Goal: Book appointment/travel/reservation

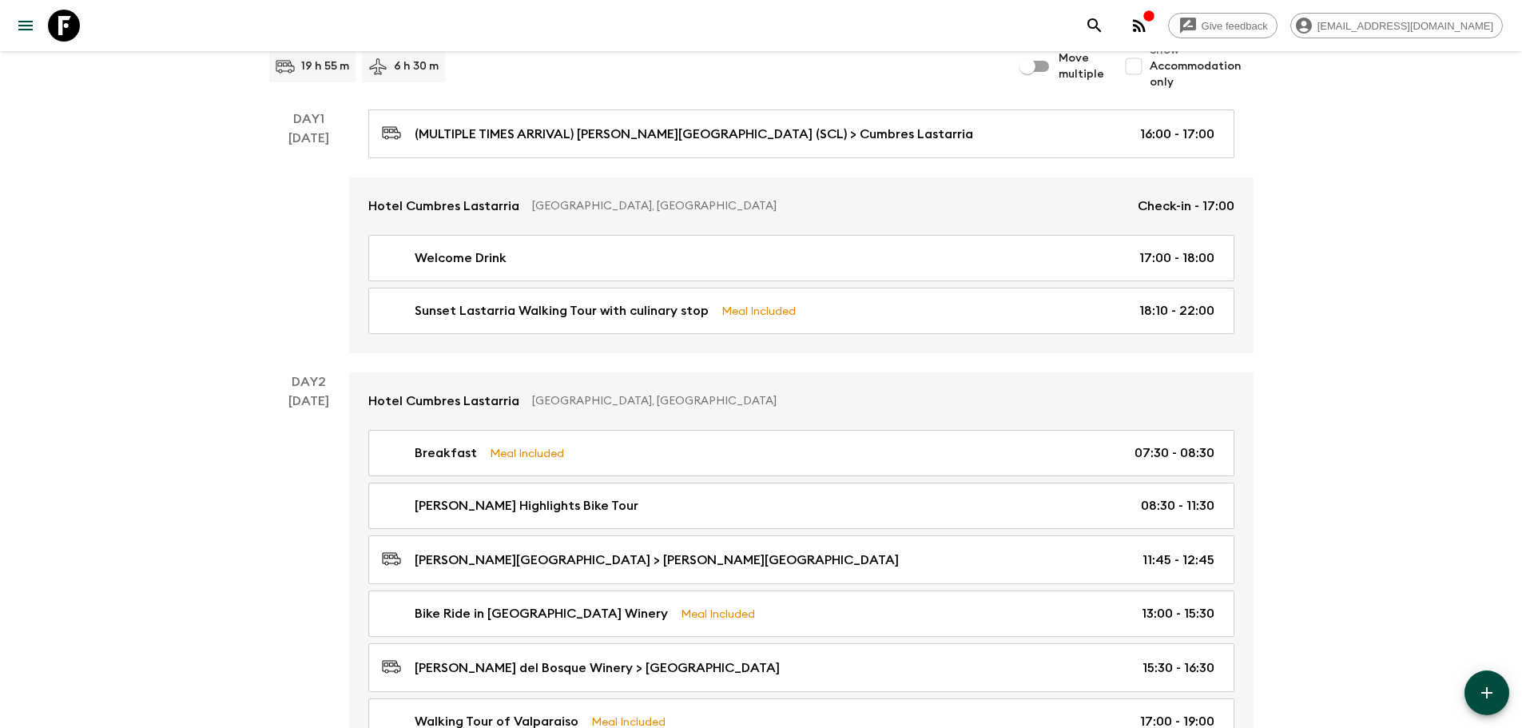
scroll to position [150, 0]
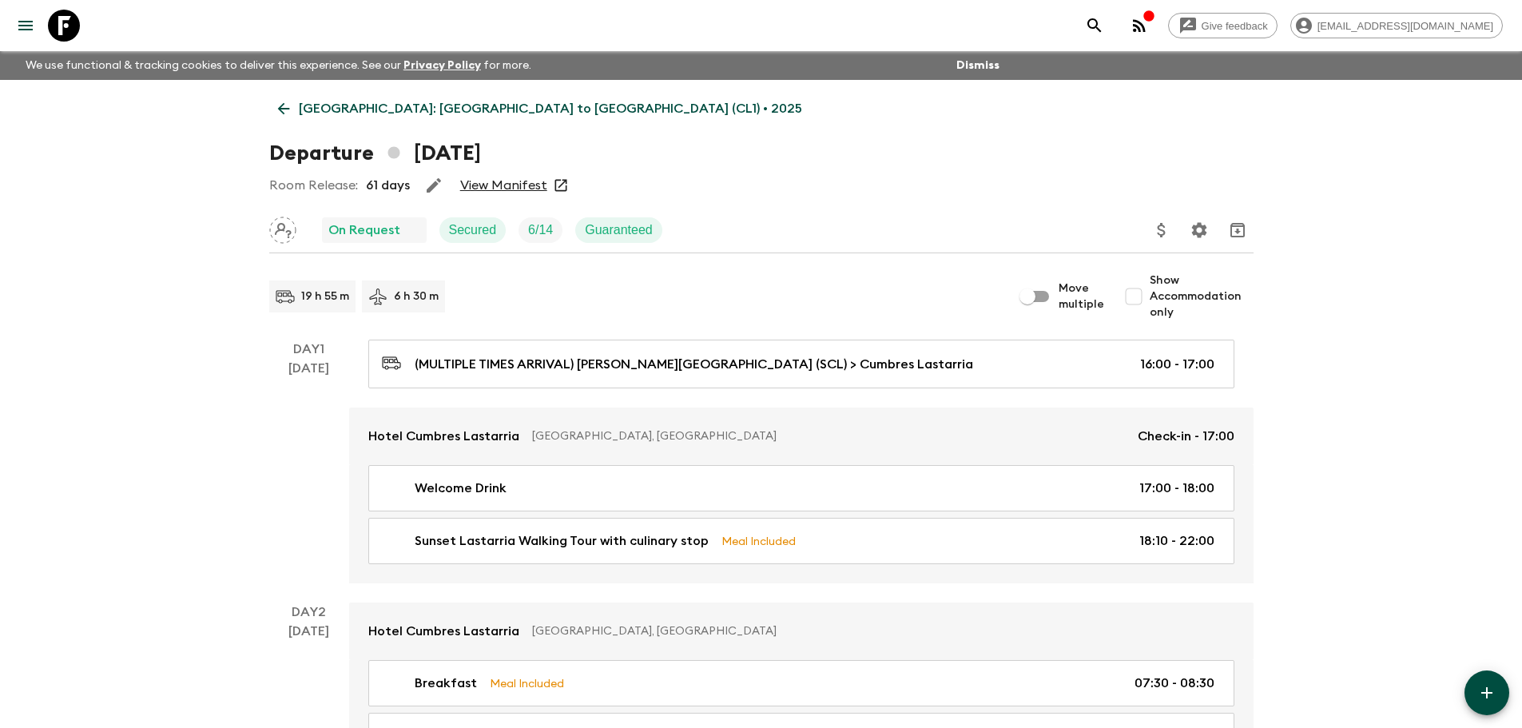
click at [284, 113] on icon at bounding box center [283, 109] width 12 height 12
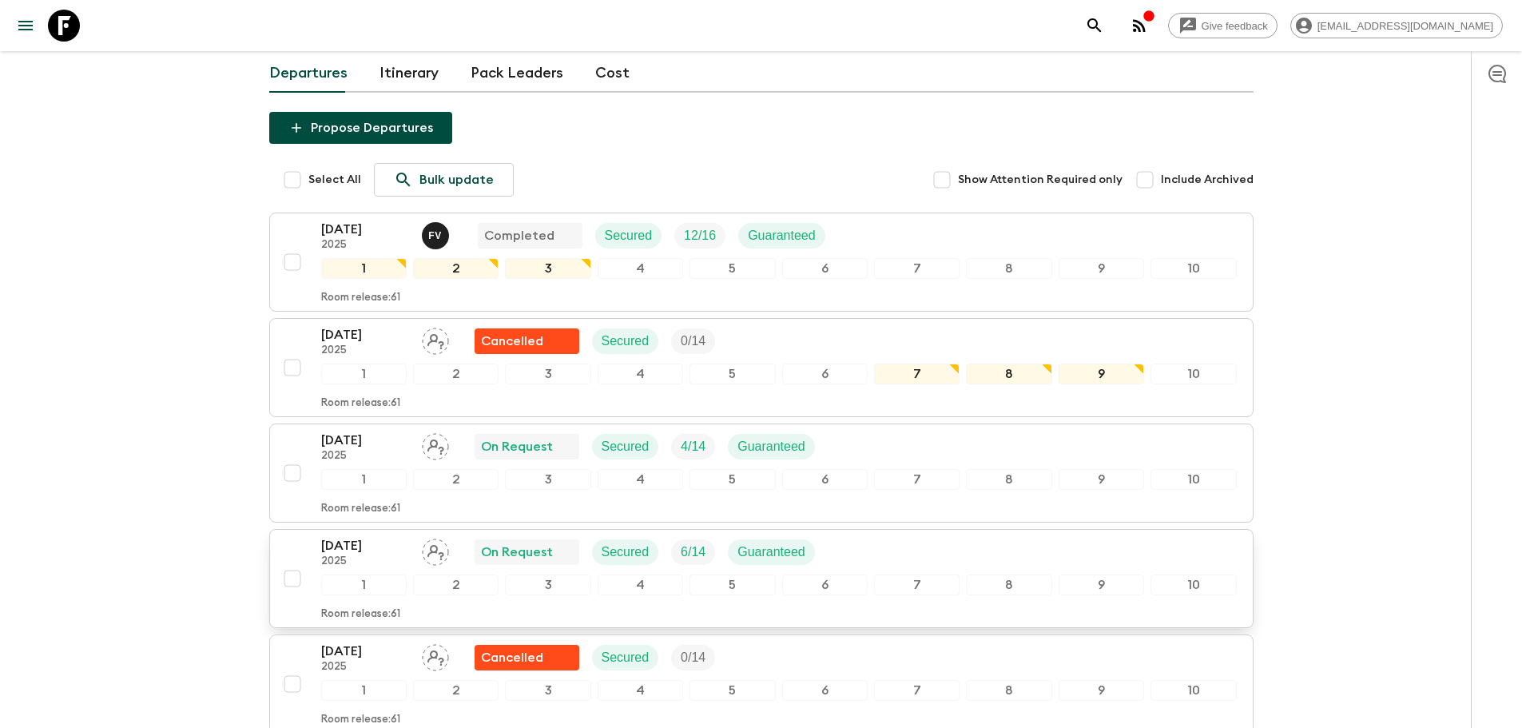
scroll to position [479, 0]
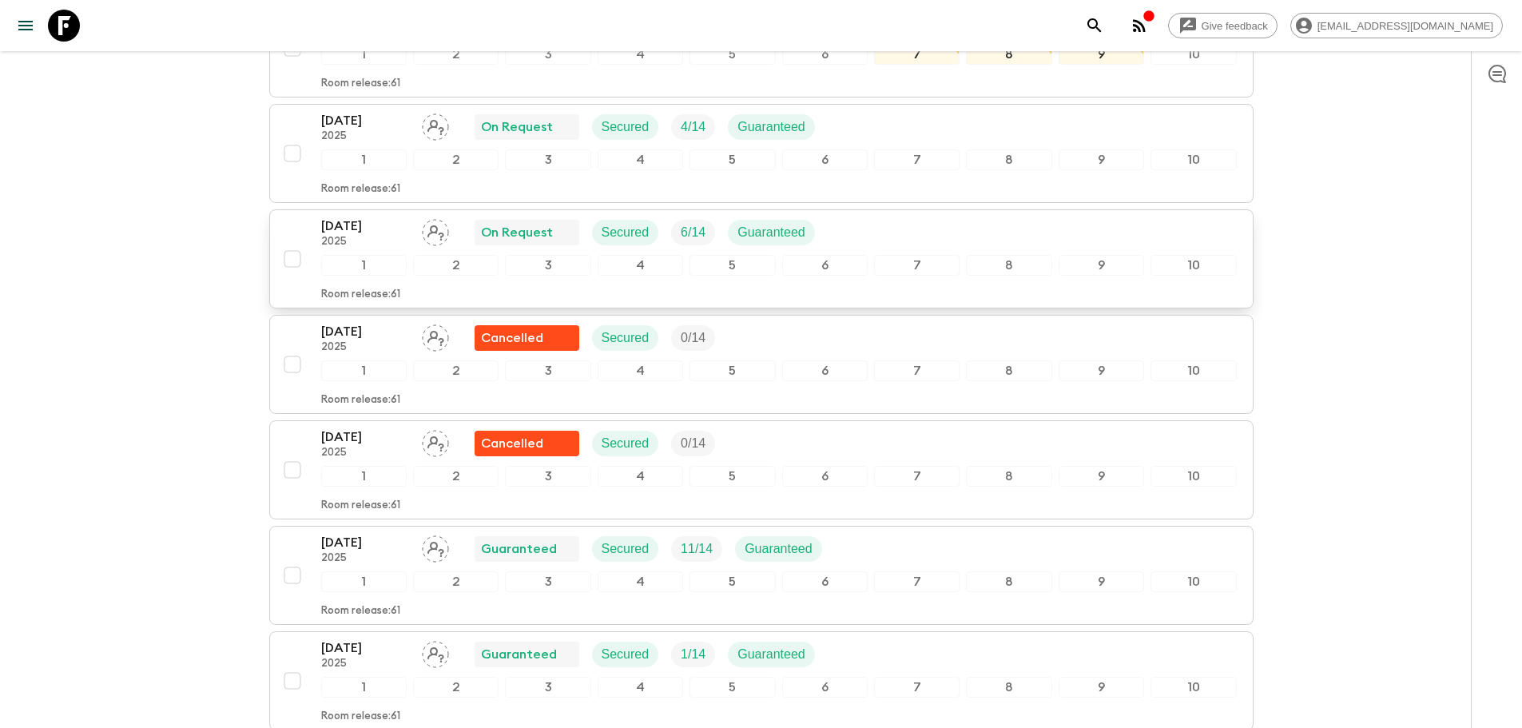
click at [379, 255] on div "1" at bounding box center [363, 265] width 85 height 21
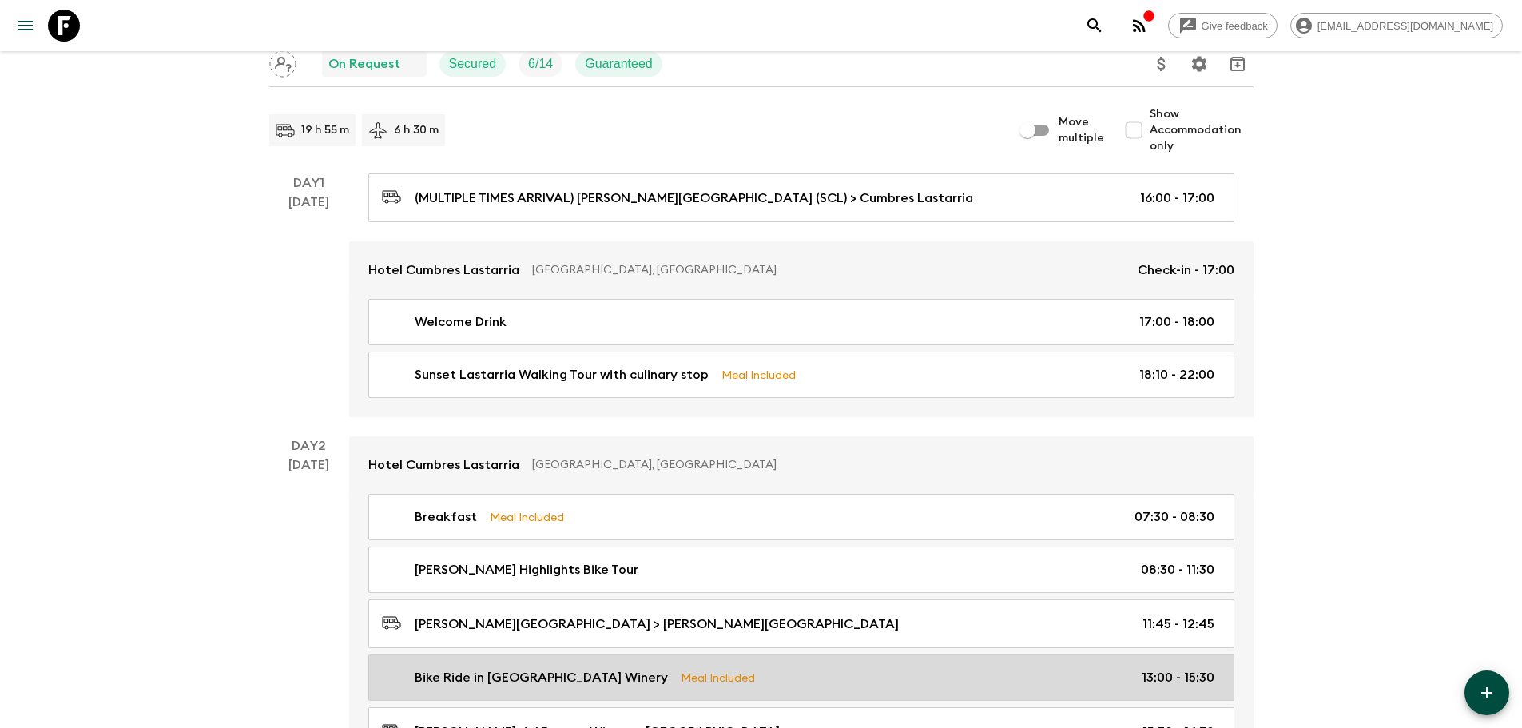
scroll to position [326, 0]
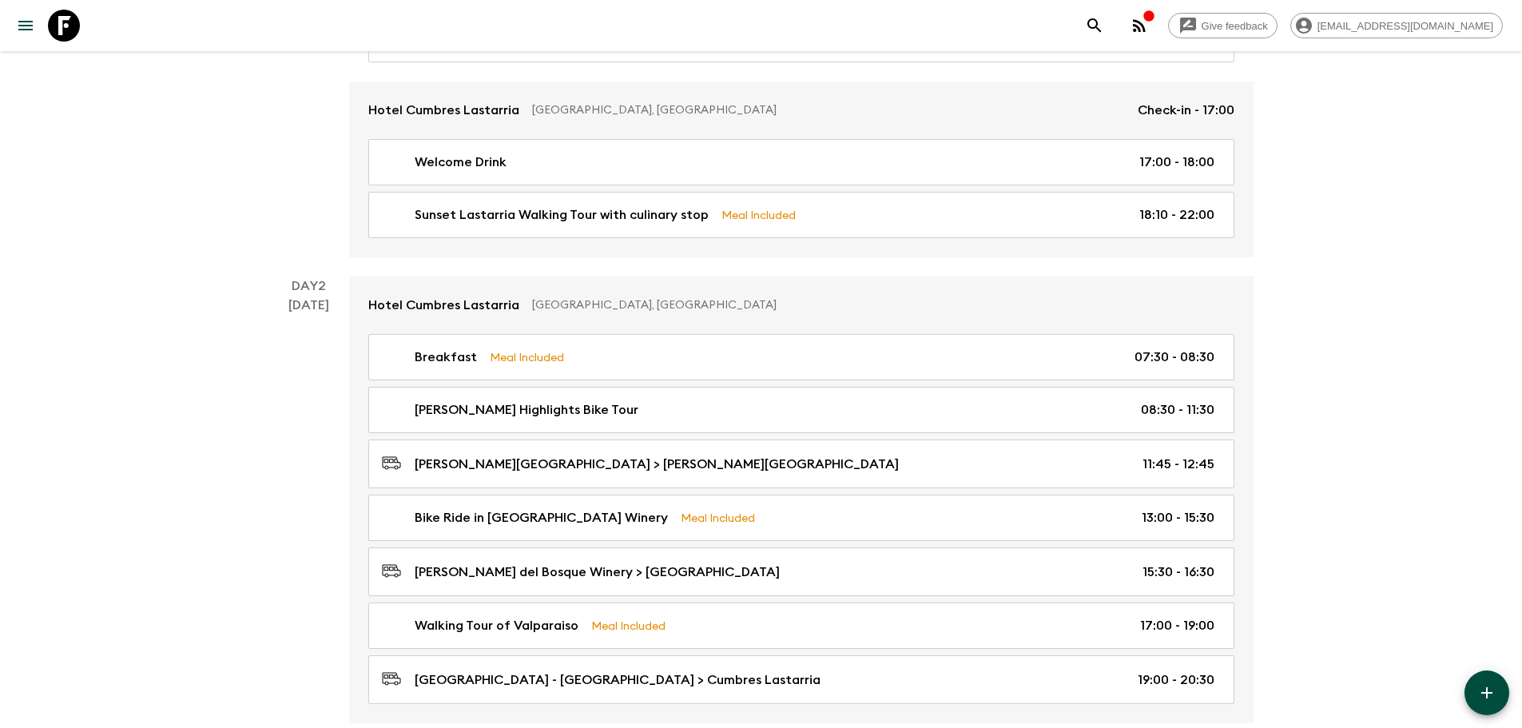
click at [276, 407] on div "Day 2 [DATE]" at bounding box center [309, 499] width 80 height 447
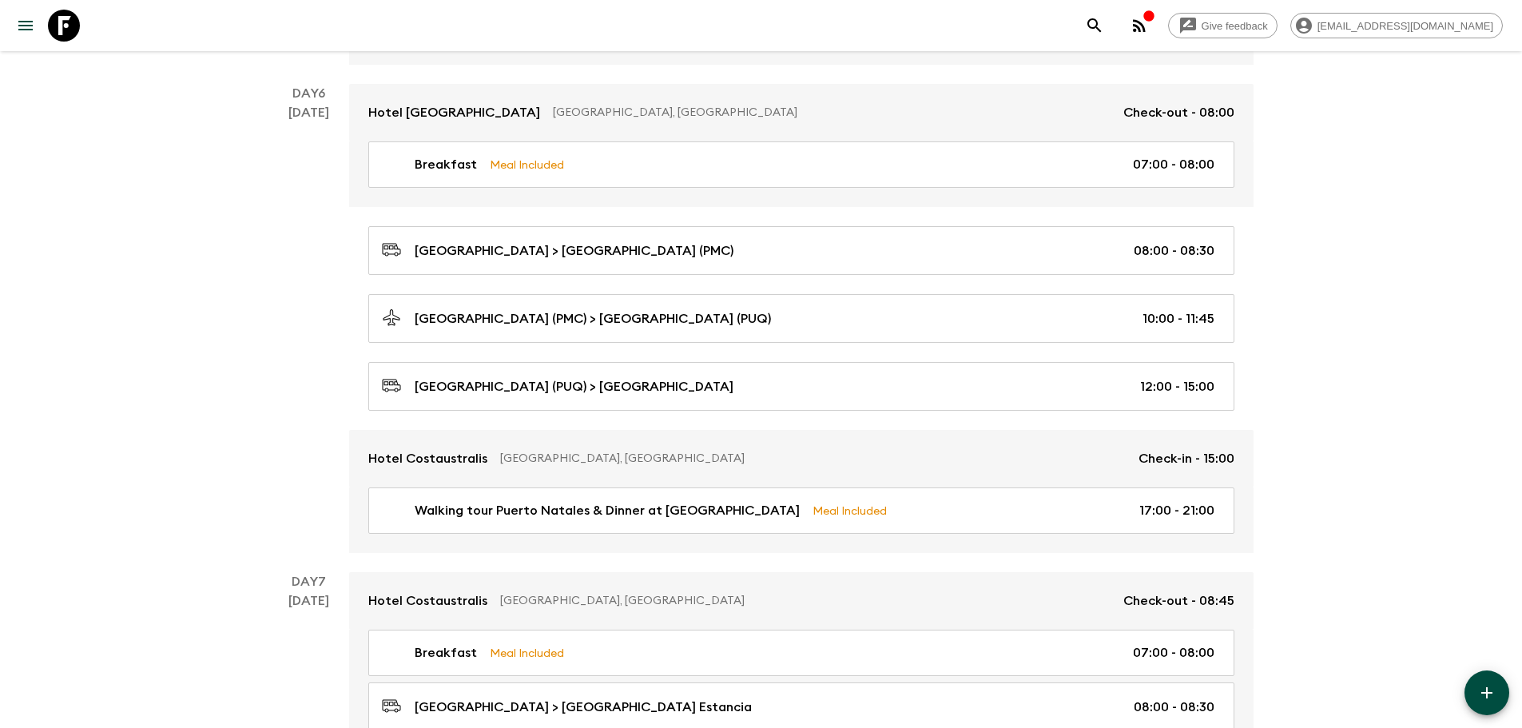
scroll to position [2642, 0]
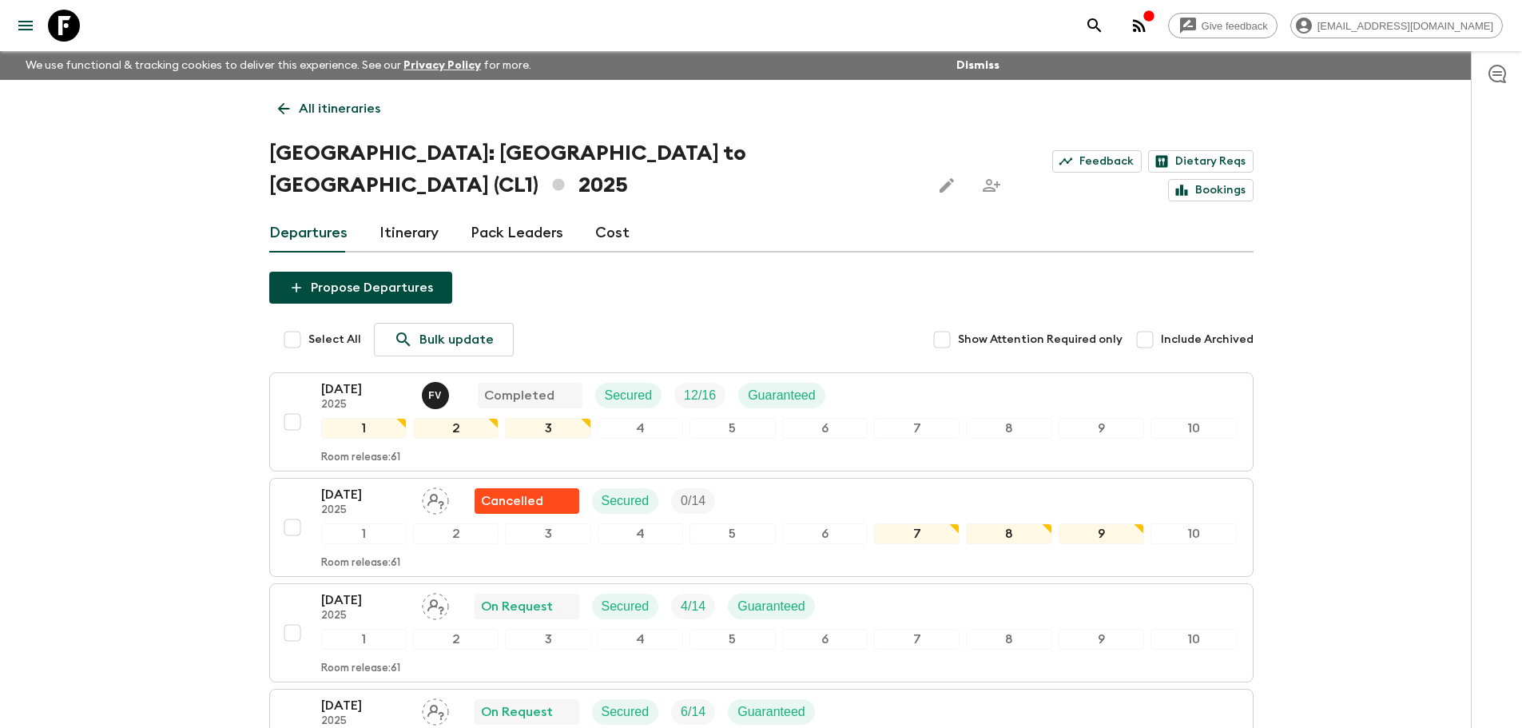
scroll to position [80, 0]
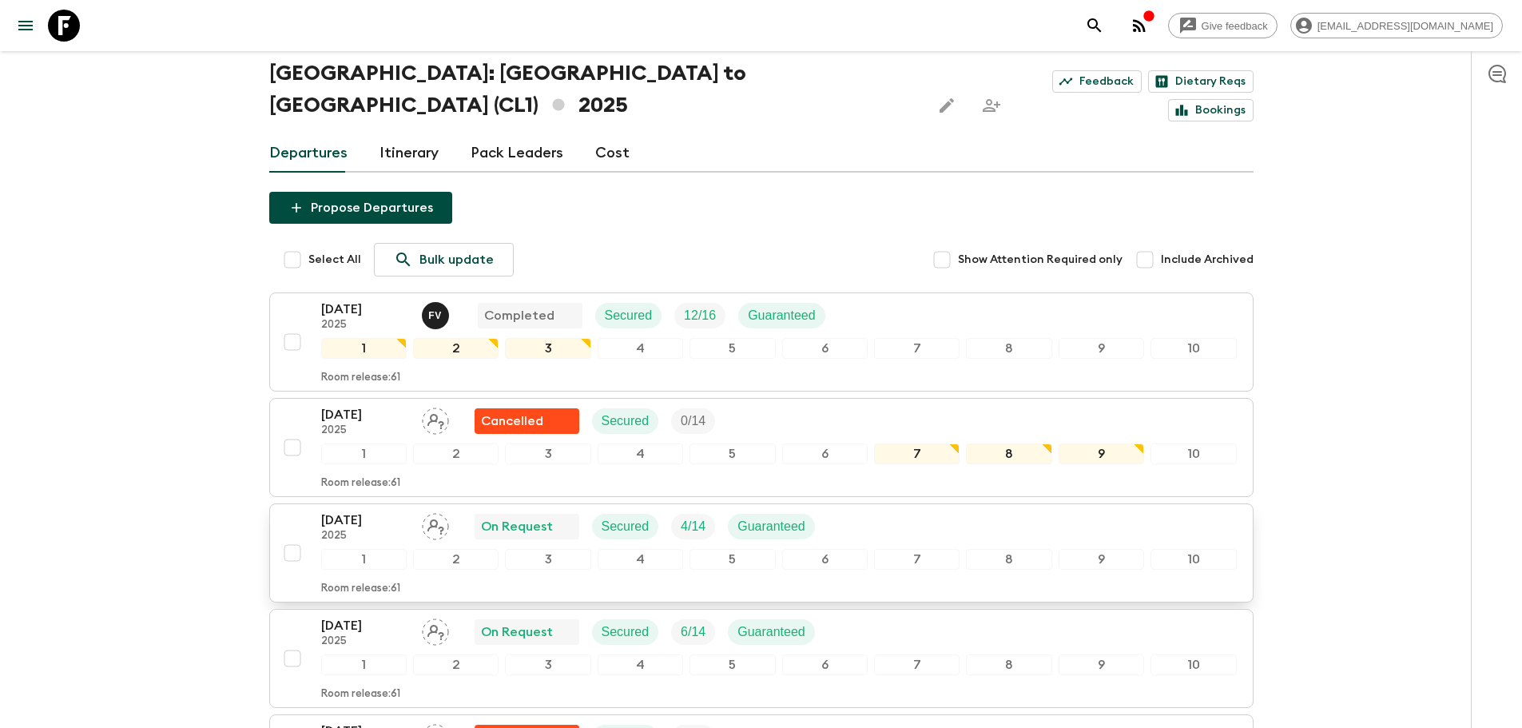
click at [374, 510] on p "[DATE]" at bounding box center [365, 519] width 88 height 19
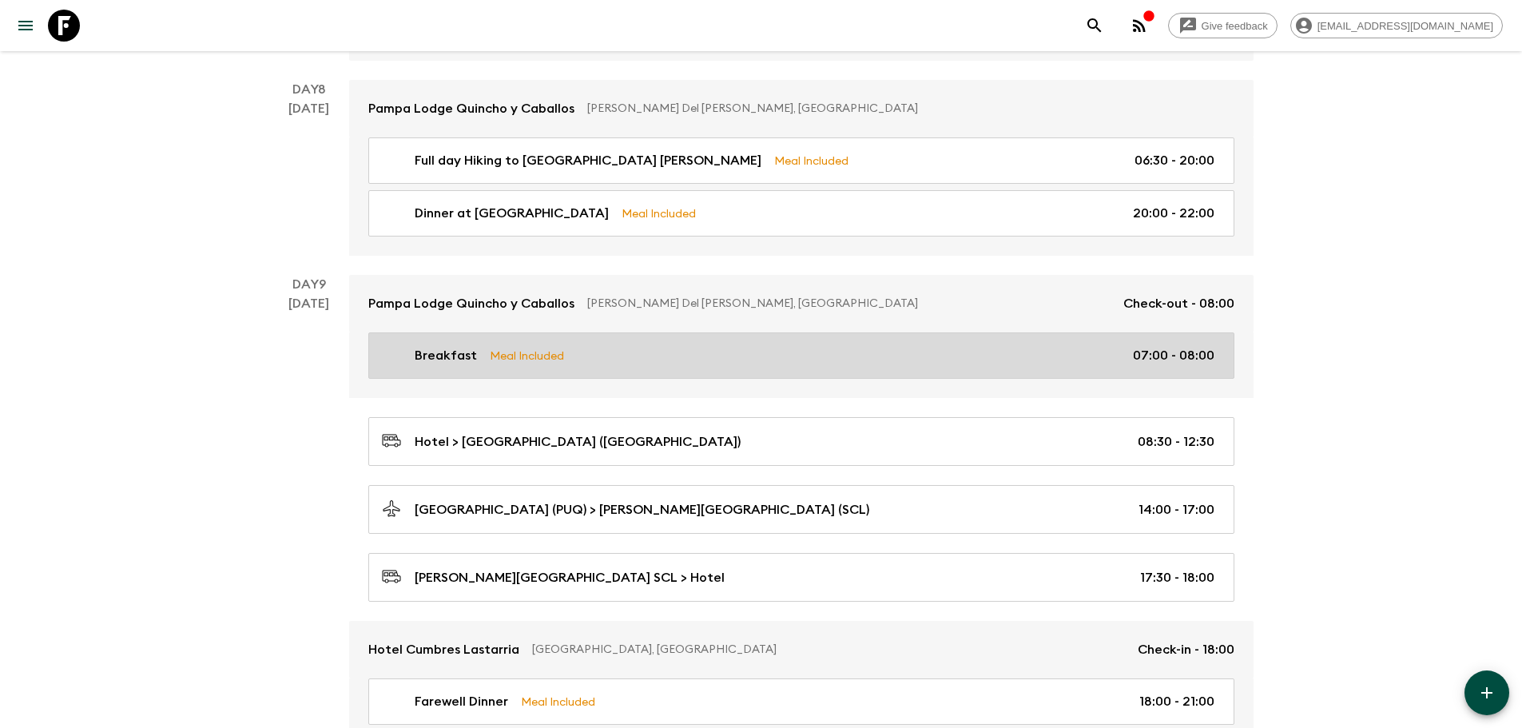
scroll to position [3275, 0]
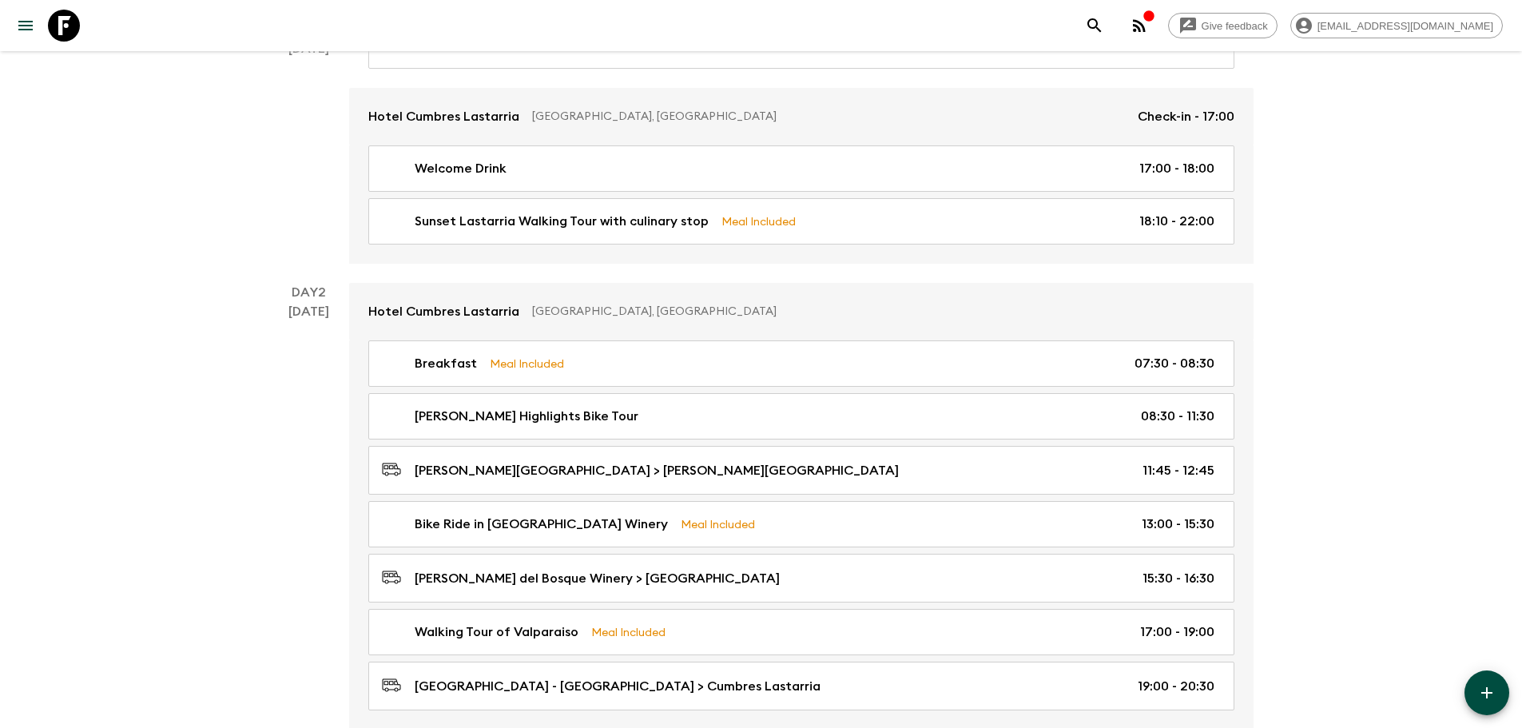
scroll to position [0, 0]
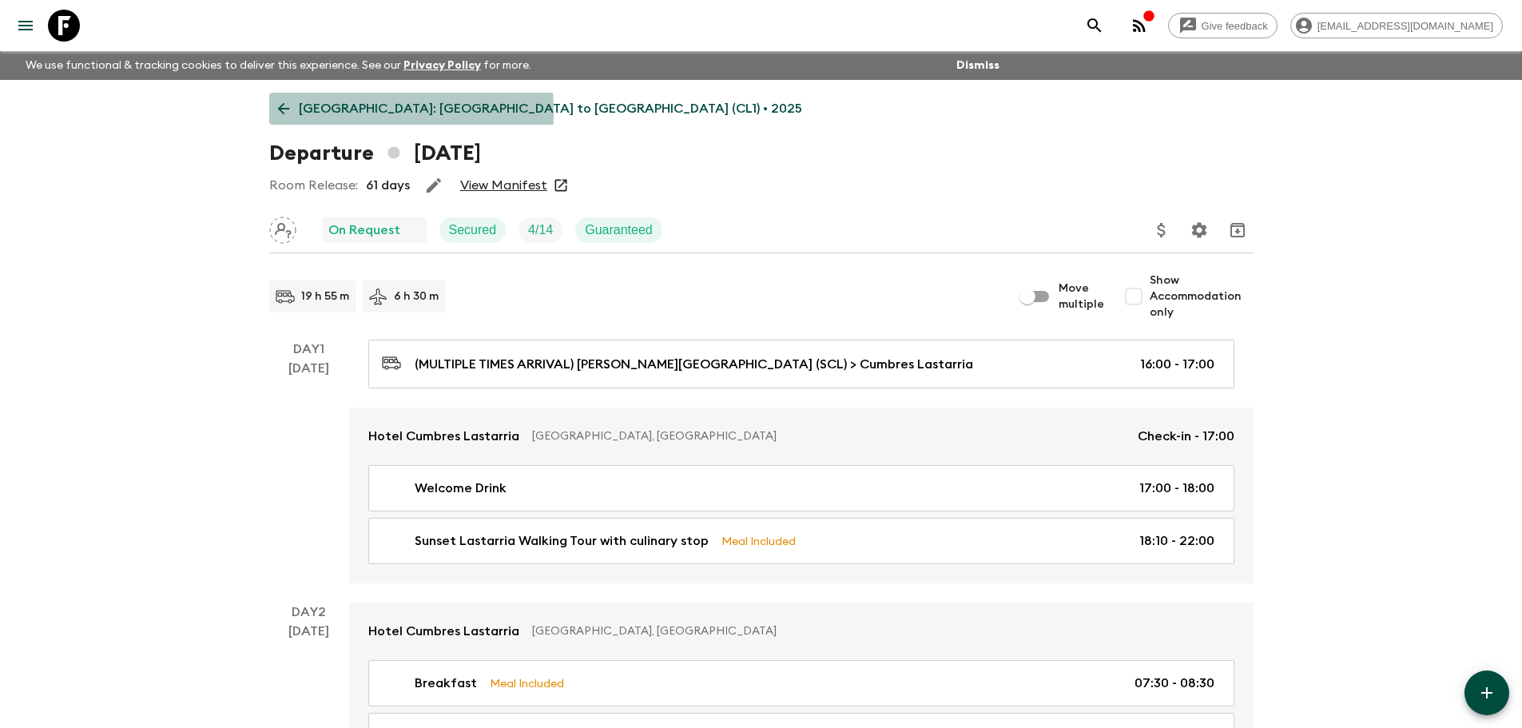
click at [285, 112] on icon at bounding box center [284, 109] width 18 height 18
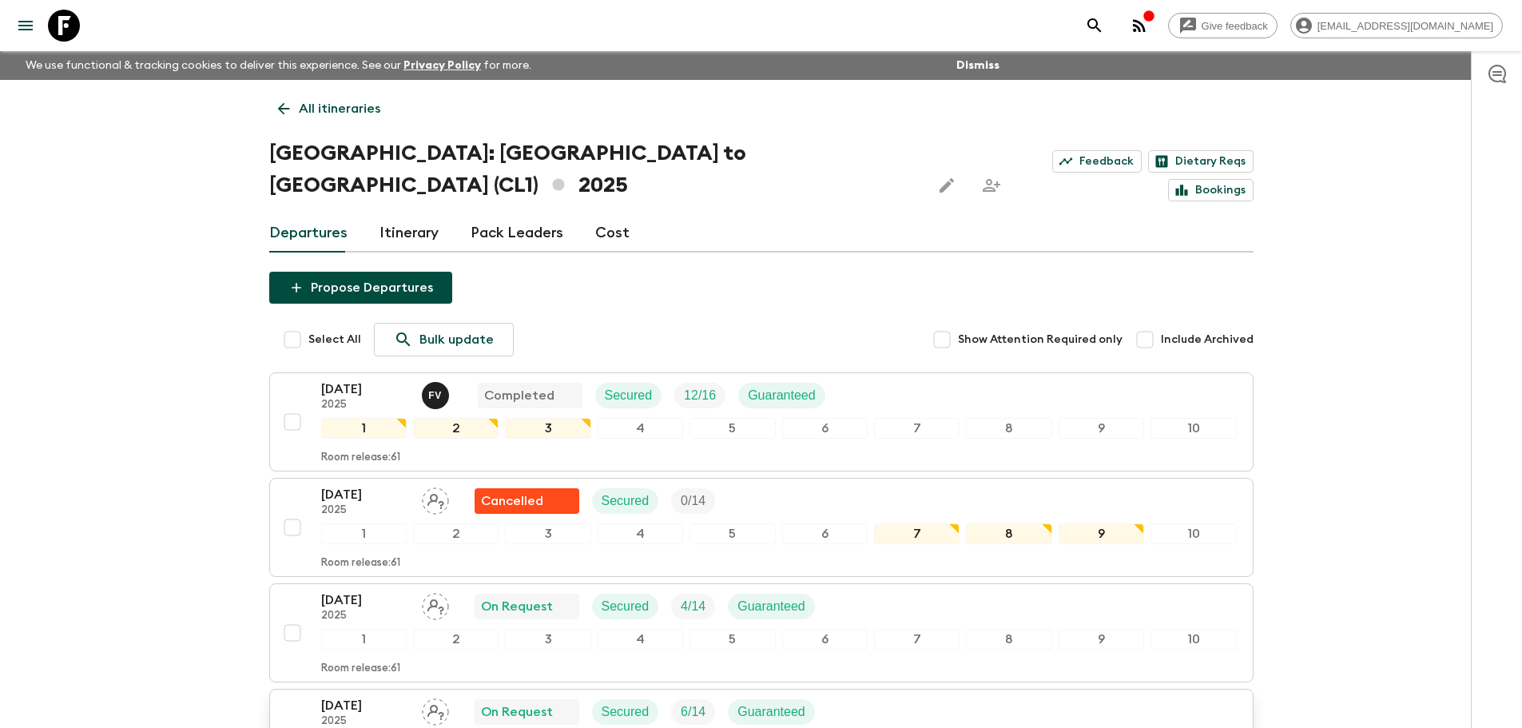
scroll to position [160, 0]
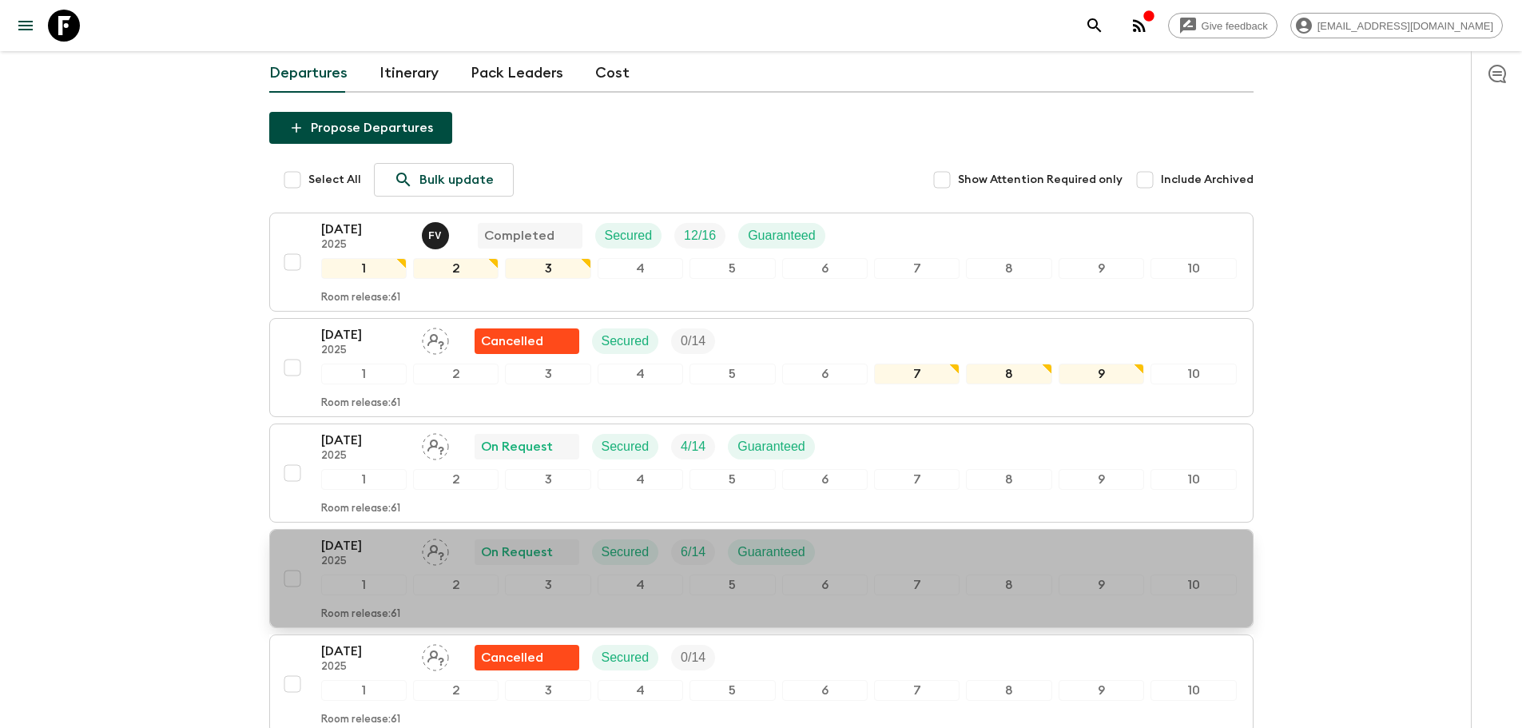
click at [383, 555] on p "2025" at bounding box center [365, 561] width 88 height 13
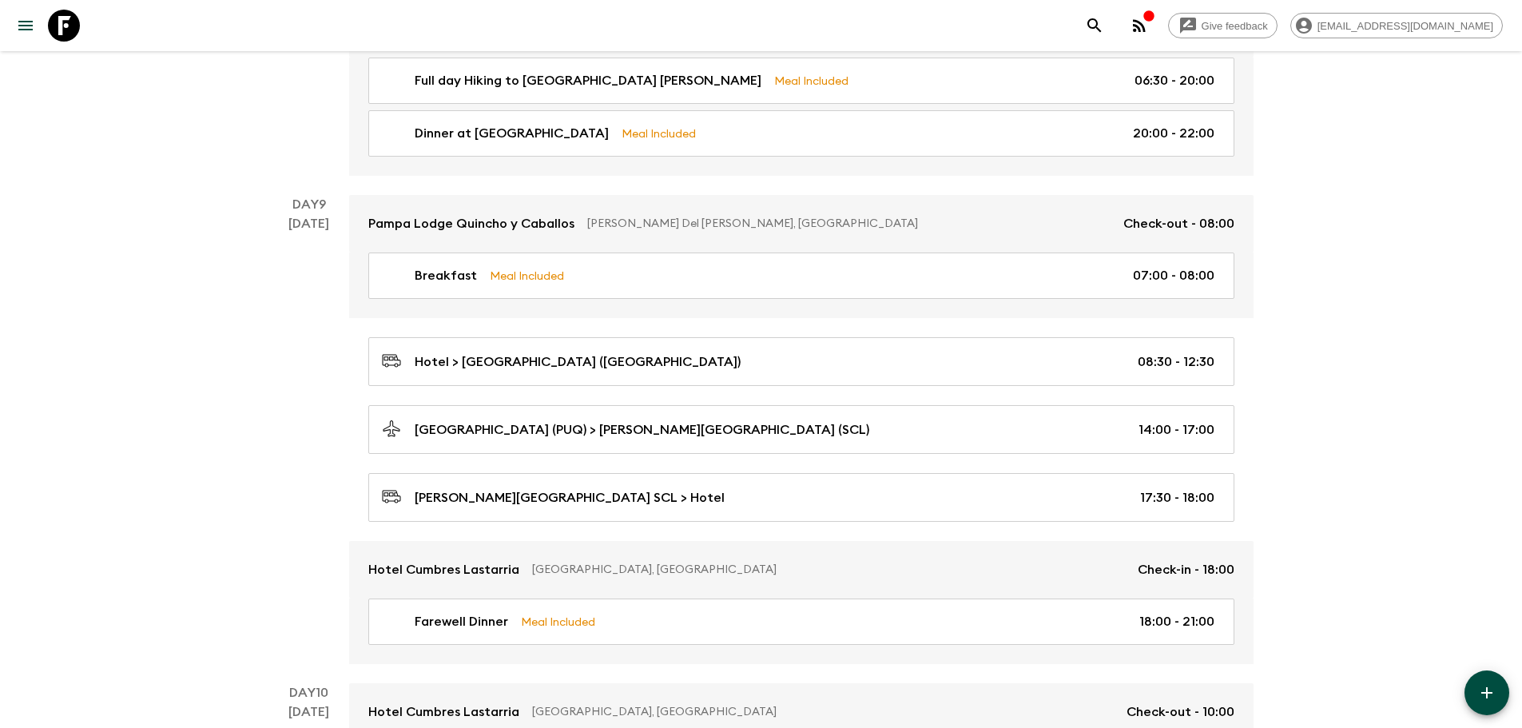
scroll to position [3441, 0]
